Goal: Navigation & Orientation: Find specific page/section

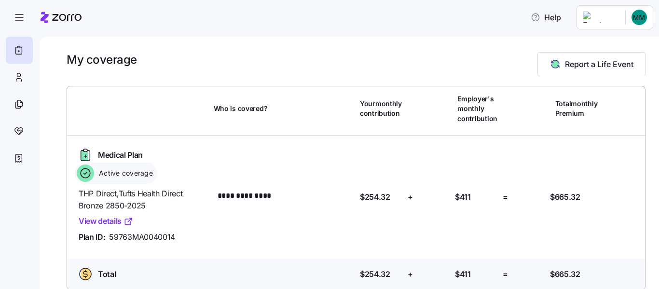
scroll to position [100, 0]
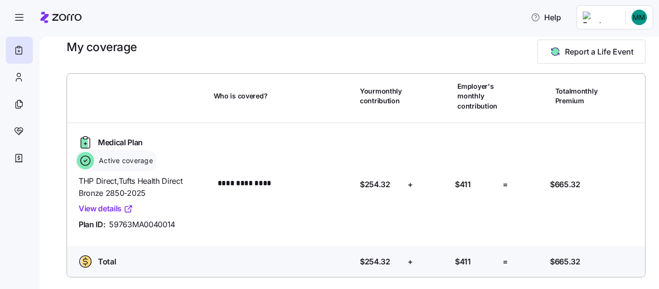
click at [630, 20] on html "**********" at bounding box center [329, 141] width 659 height 283
click at [608, 71] on div "Log out" at bounding box center [598, 66] width 38 height 11
